Goal: Check status: Check status

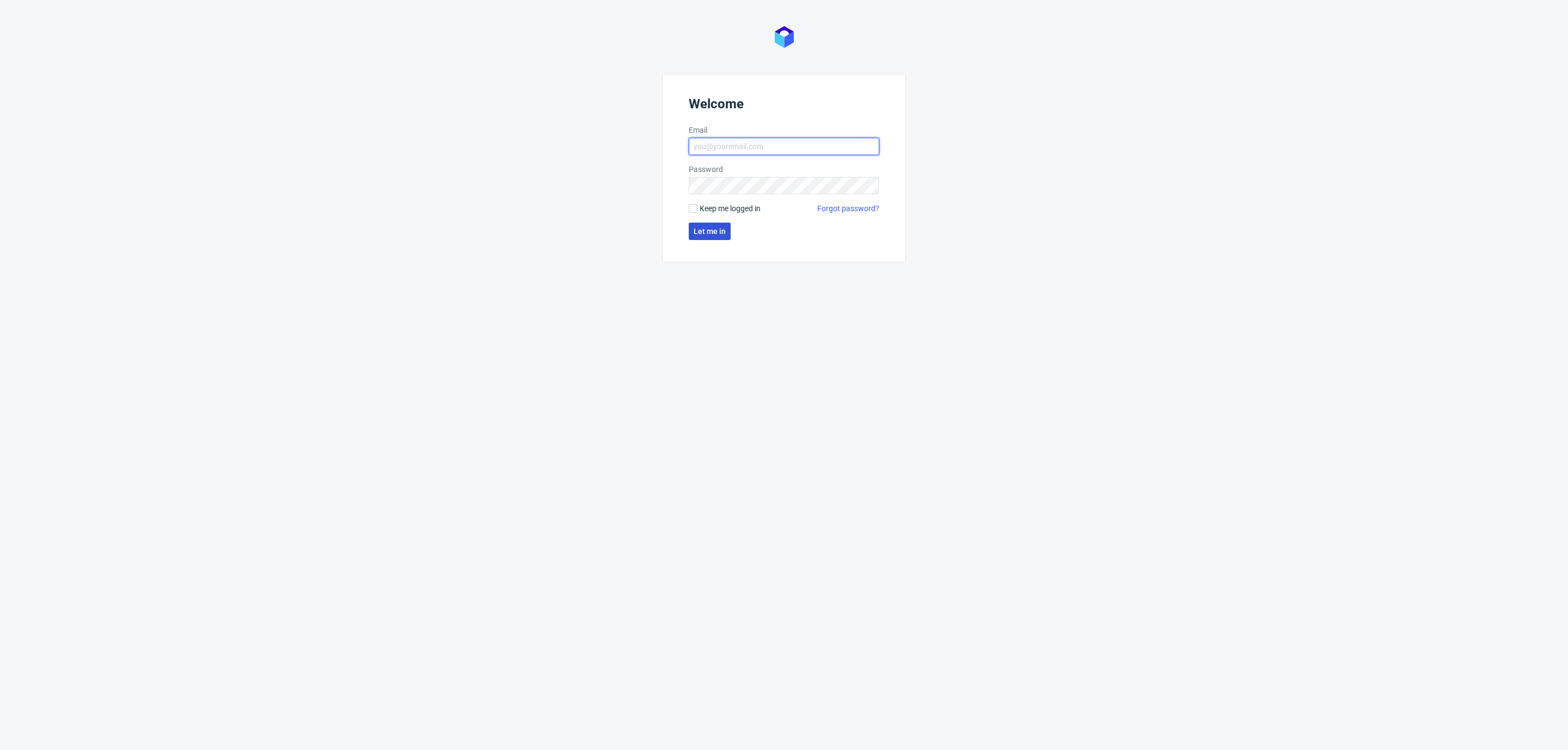
type input "[EMAIL_ADDRESS][DOMAIN_NAME]"
click at [719, 225] on button "Let me in" at bounding box center [709, 231] width 42 height 17
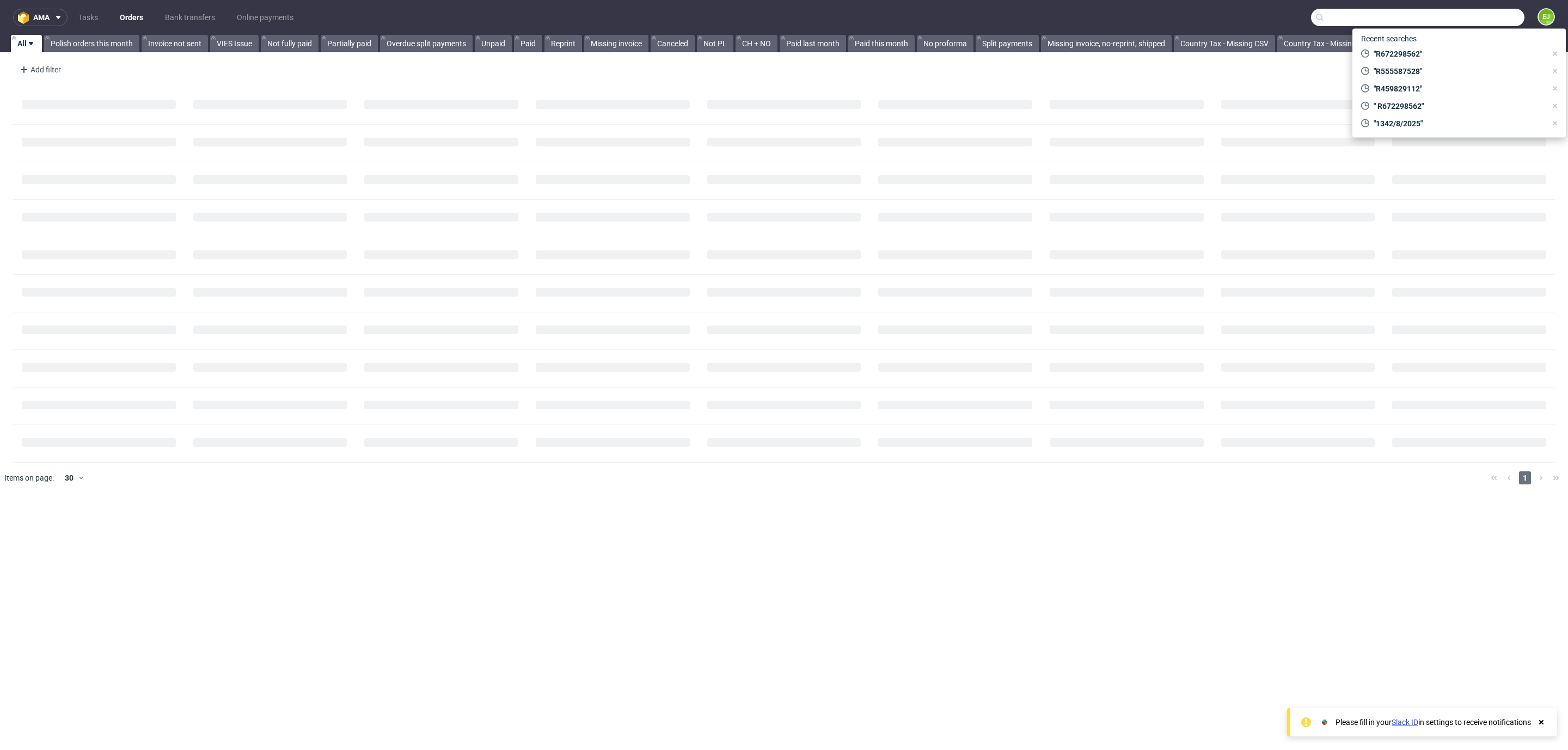
click at [1471, 23] on input "text" at bounding box center [1417, 17] width 213 height 17
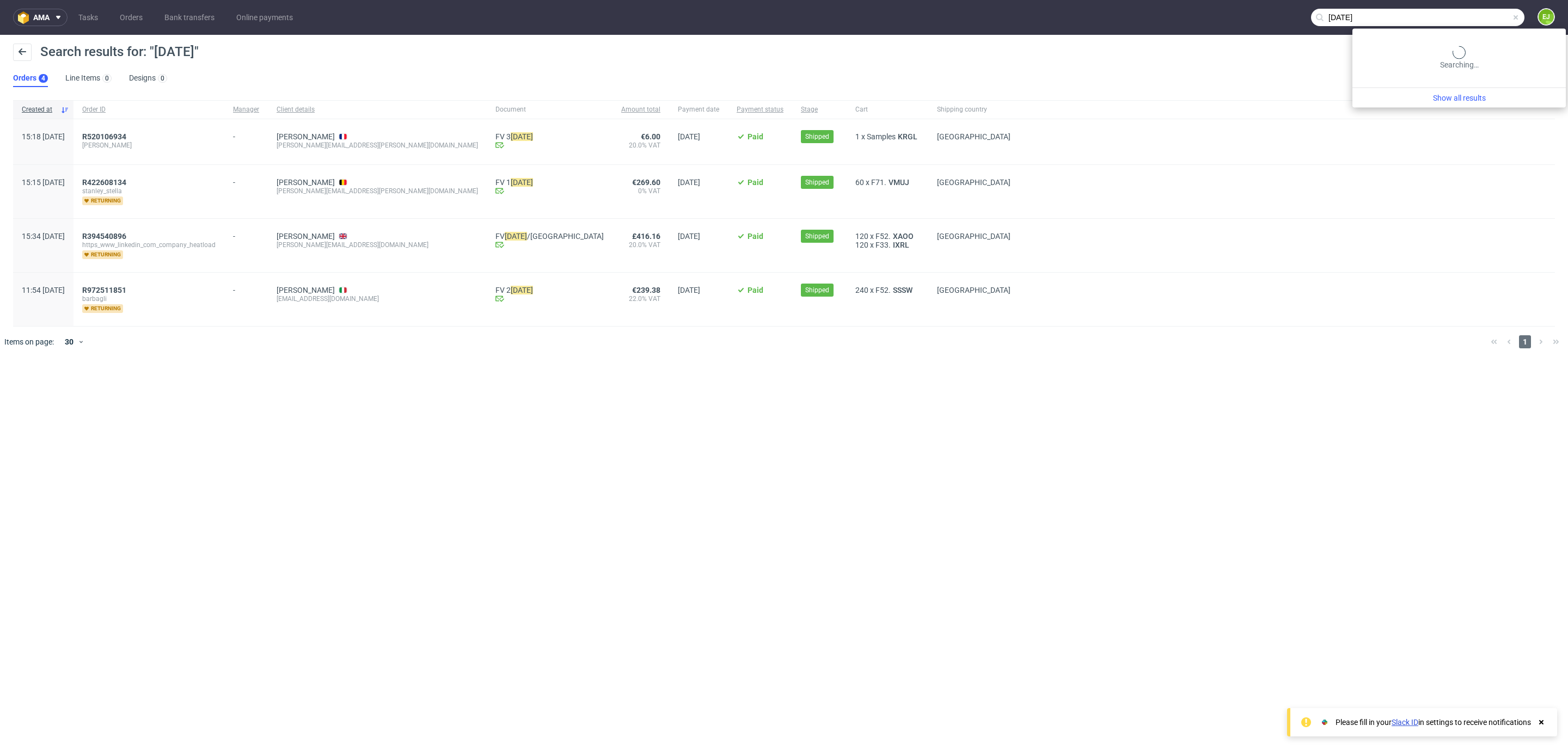
click at [1476, 13] on input "[DATE]" at bounding box center [1417, 17] width 213 height 17
paste input "R76707857"
type input "R767078575"
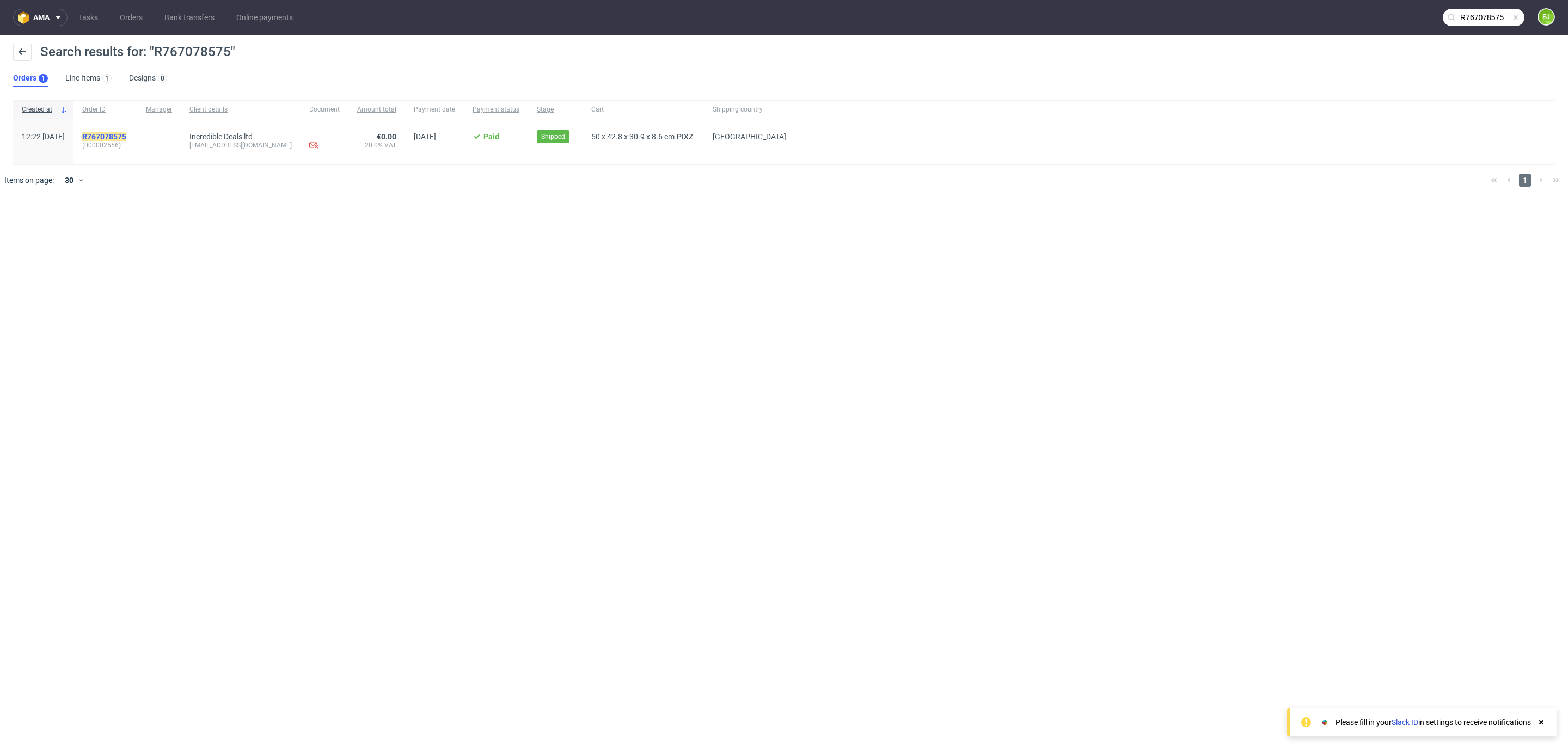
click at [126, 134] on mark "R767078575" at bounding box center [104, 136] width 44 height 9
